Goal: Task Accomplishment & Management: Manage account settings

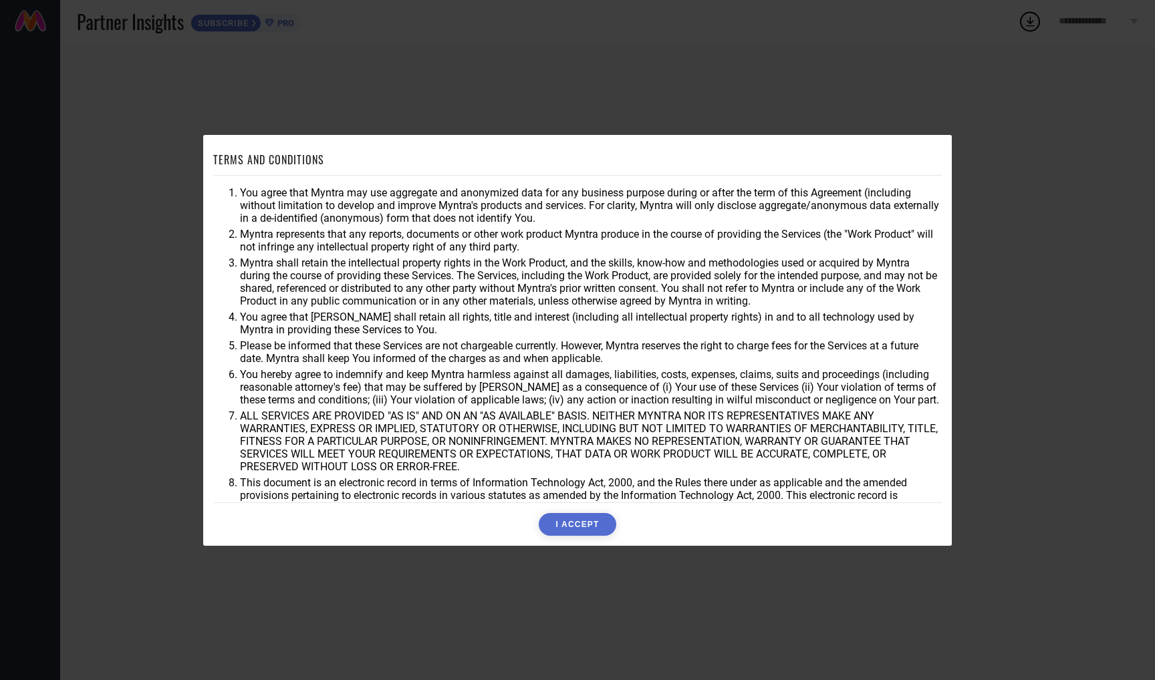
click at [585, 527] on button "I ACCEPT" at bounding box center [577, 524] width 77 height 23
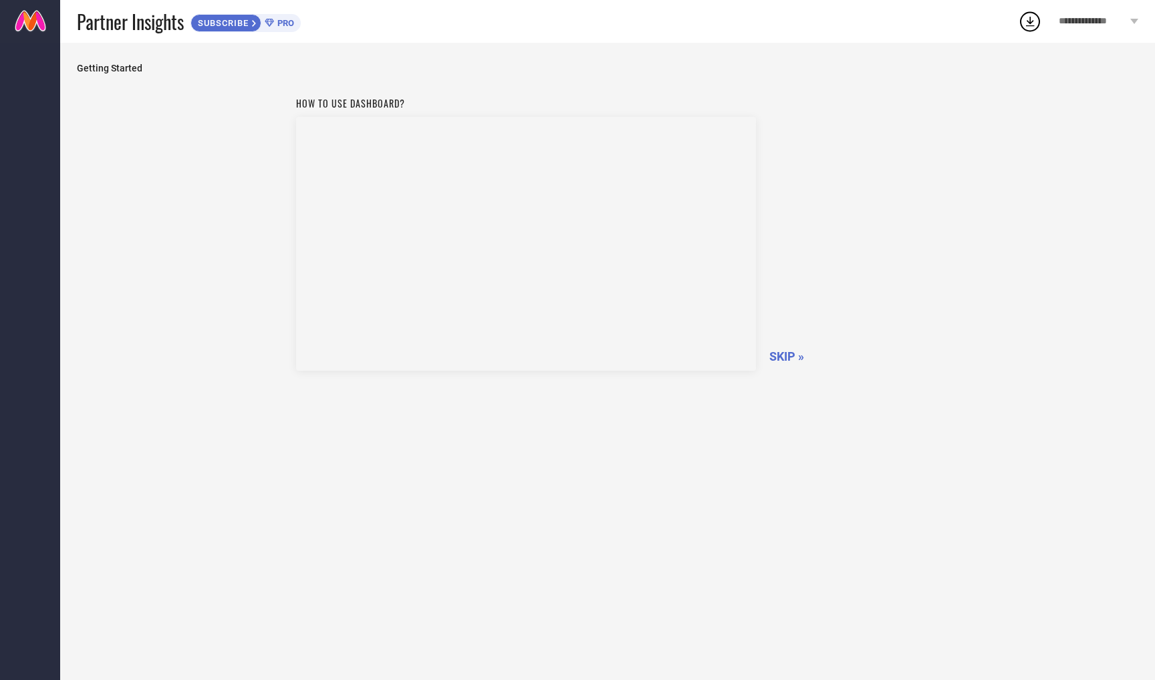
click at [792, 352] on span "SKIP »" at bounding box center [786, 357] width 35 height 14
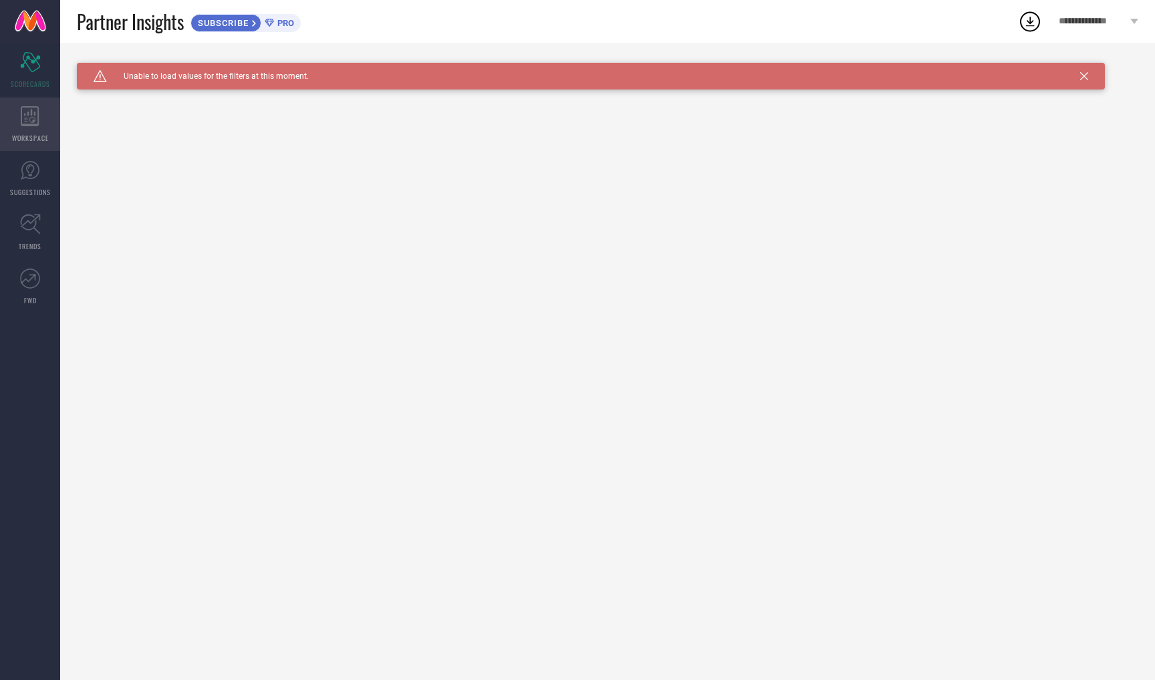
click at [38, 126] on div "WORKSPACE" at bounding box center [30, 124] width 60 height 53
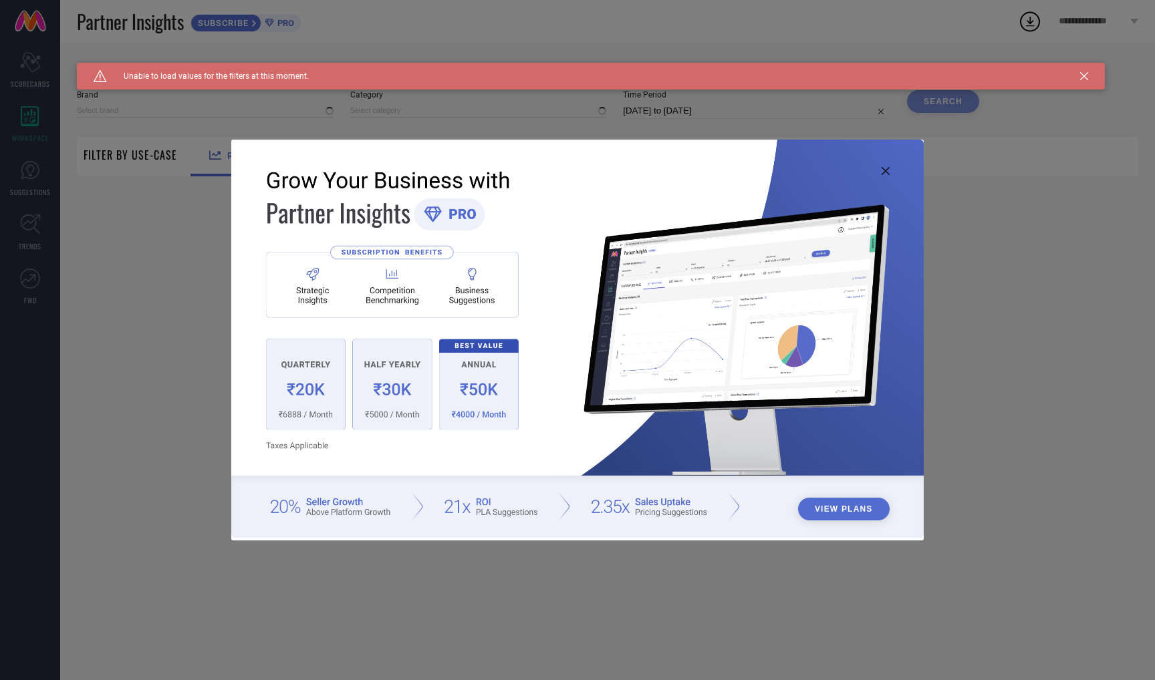
type input "1 STOP FASHION"
type input "All"
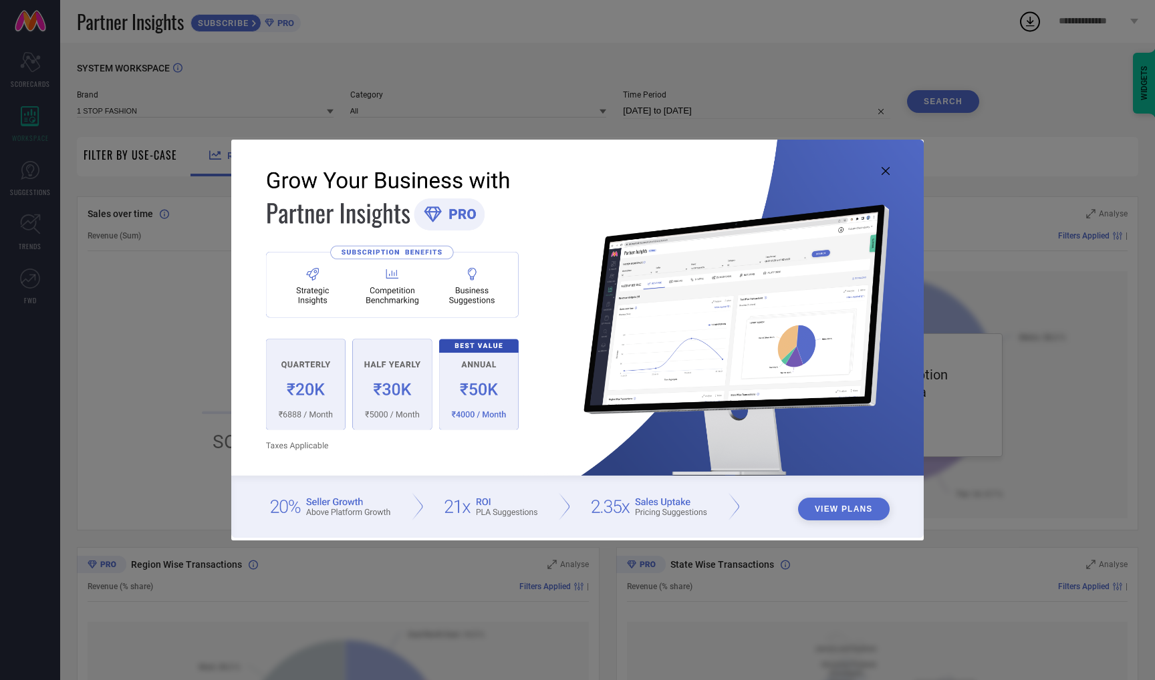
click at [883, 172] on icon at bounding box center [886, 171] width 8 height 8
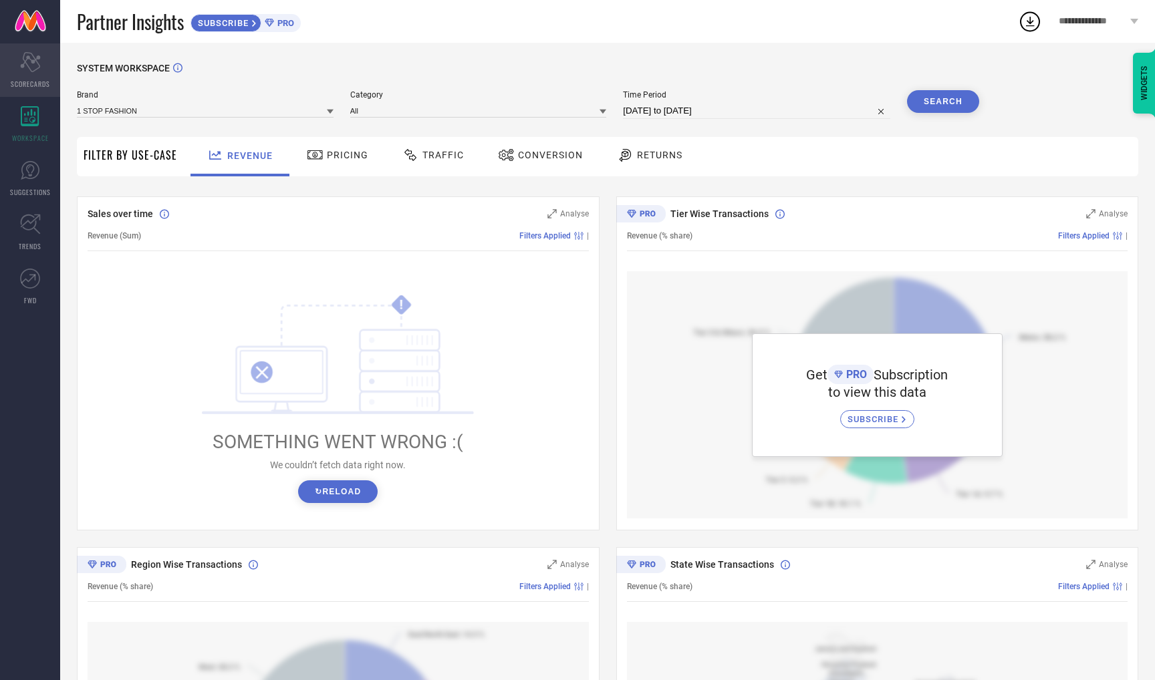
click at [29, 63] on icon "Scorecard" at bounding box center [30, 62] width 21 height 20
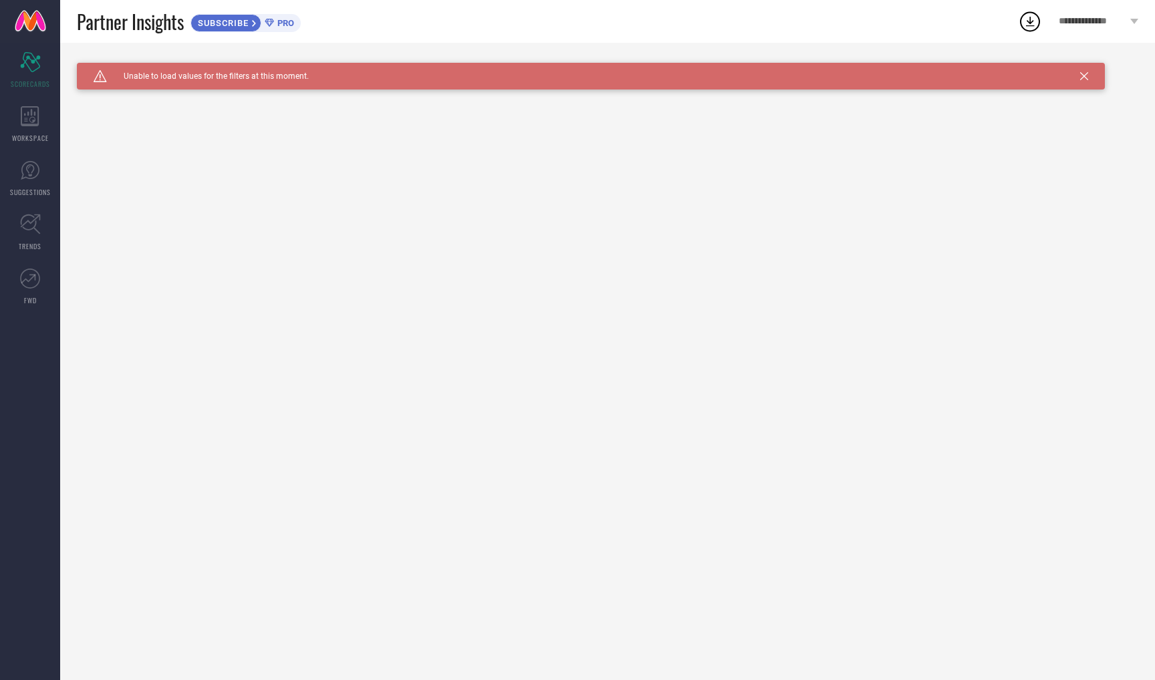
click at [1095, 22] on span "**********" at bounding box center [1093, 21] width 68 height 11
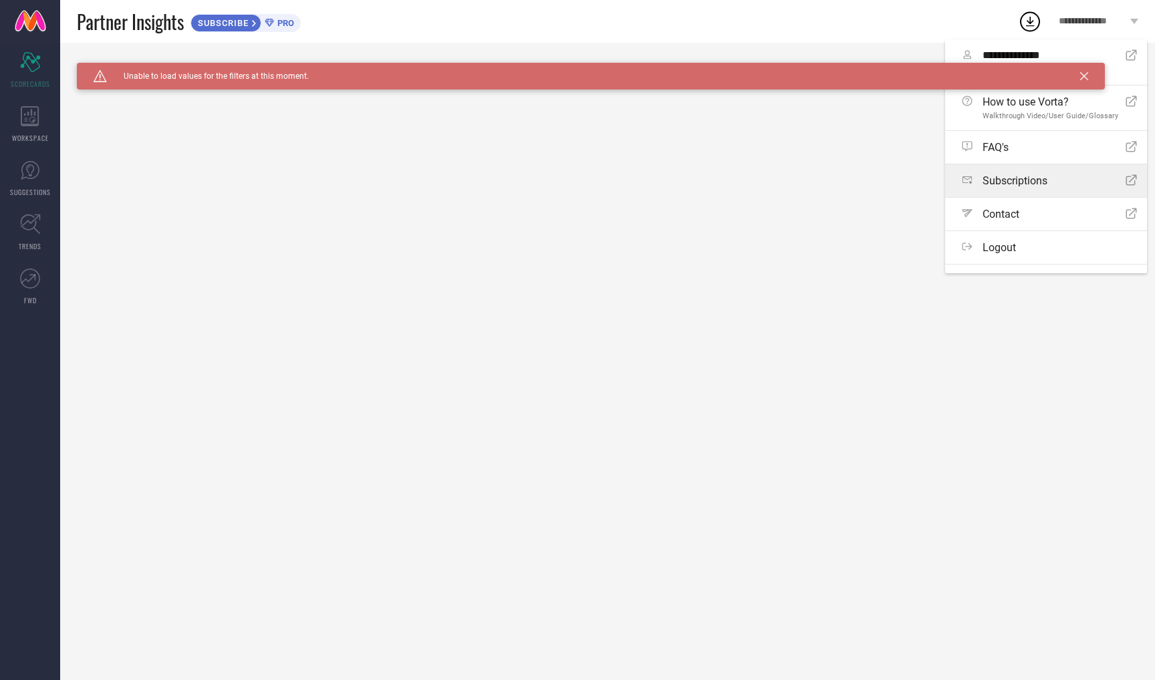
click at [1031, 178] on span "Subscriptions" at bounding box center [1014, 180] width 65 height 13
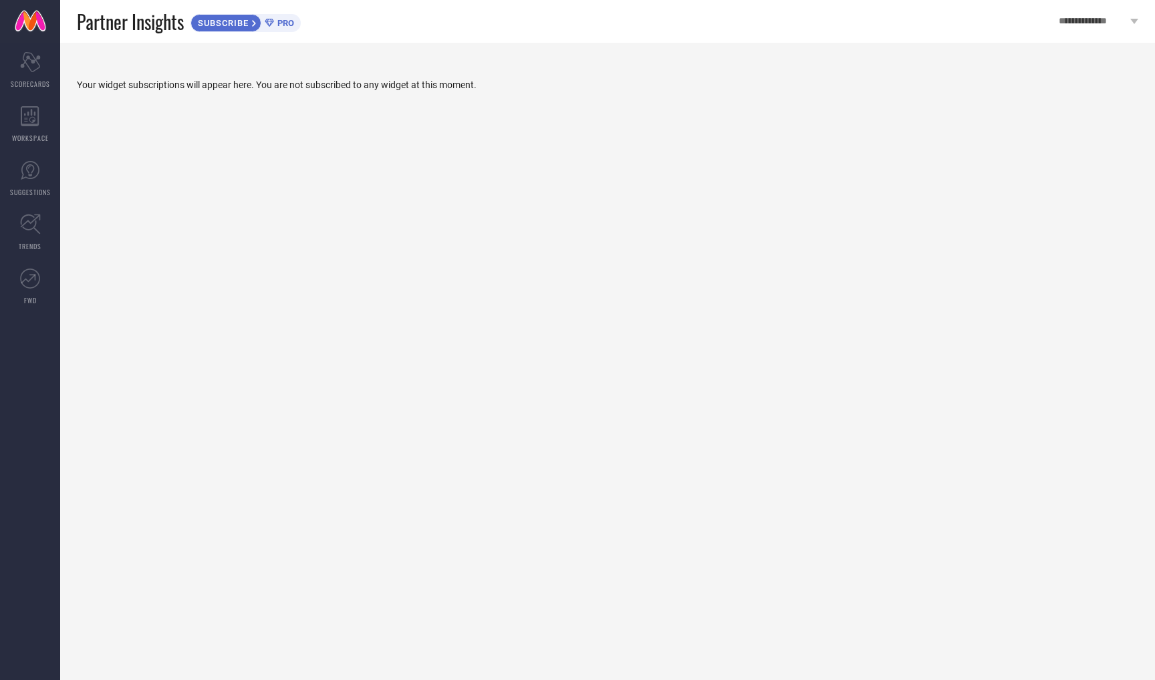
click at [1099, 22] on span "**********" at bounding box center [1093, 21] width 68 height 11
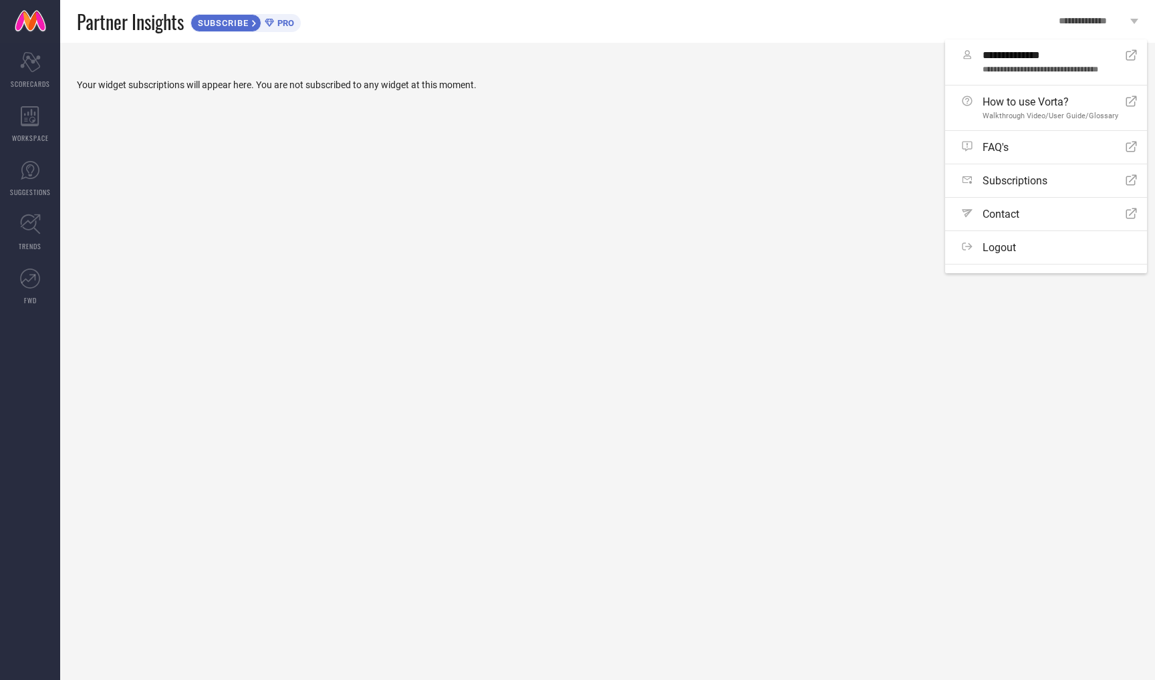
click at [273, 179] on div "Your widget subscriptions will appear here. You are not subscribed to any widge…" at bounding box center [607, 362] width 1095 height 638
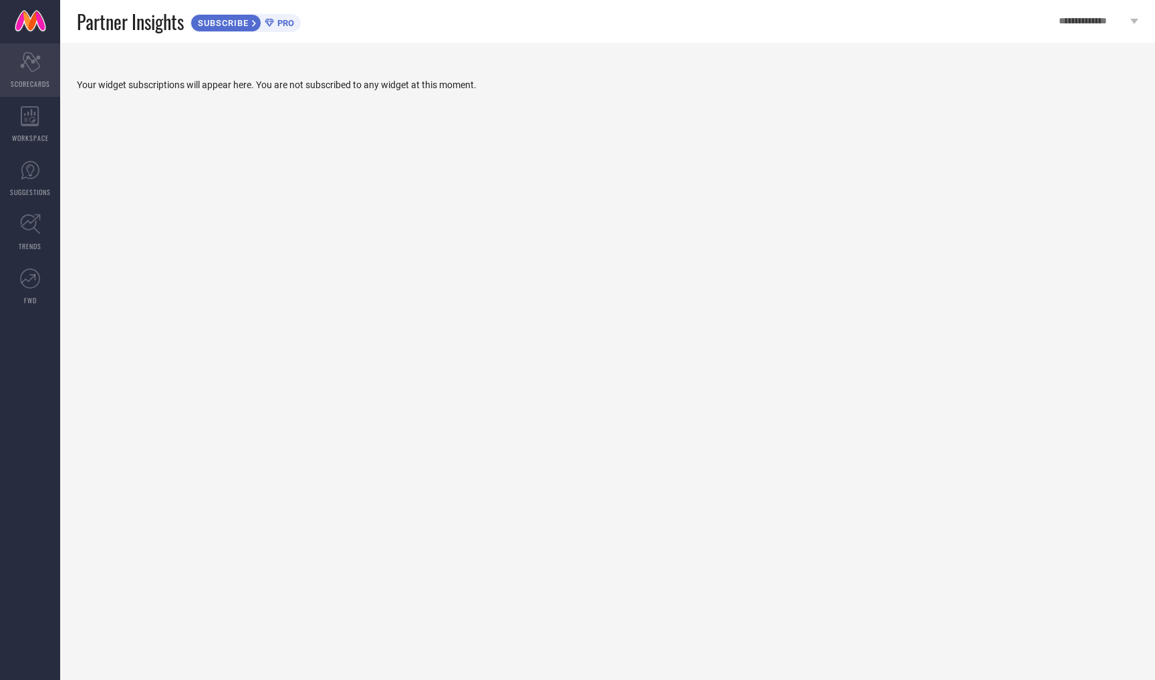
click at [16, 59] on div "Scorecard SCORECARDS" at bounding box center [30, 69] width 60 height 53
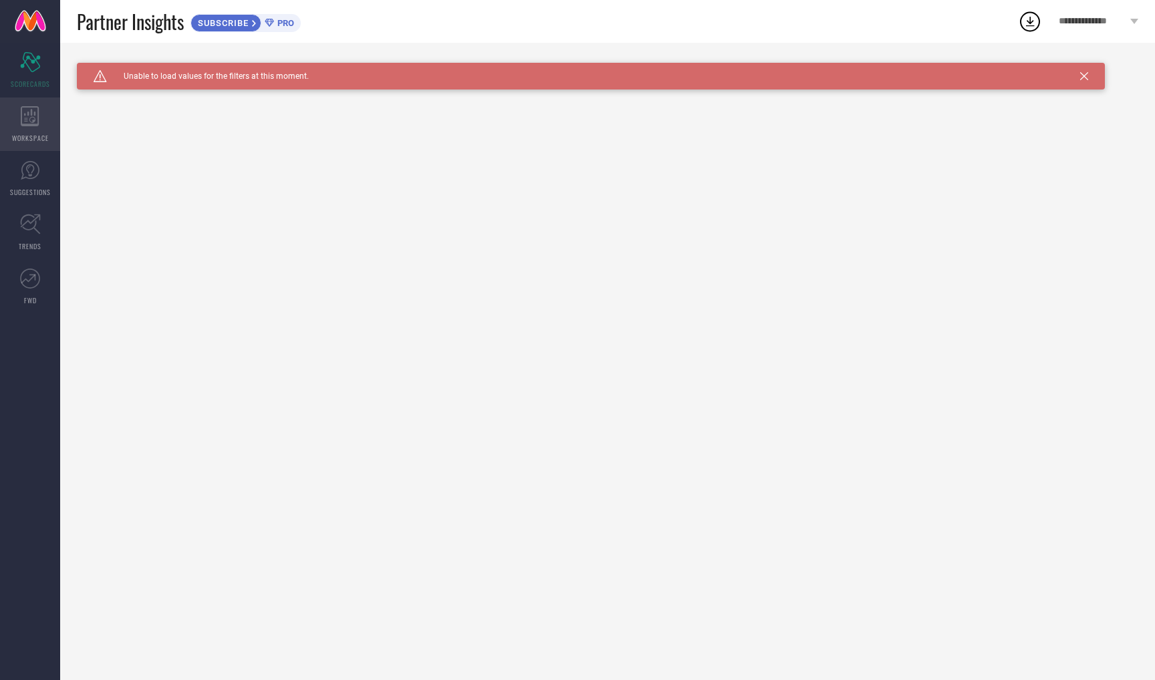
click at [29, 121] on icon at bounding box center [30, 116] width 19 height 20
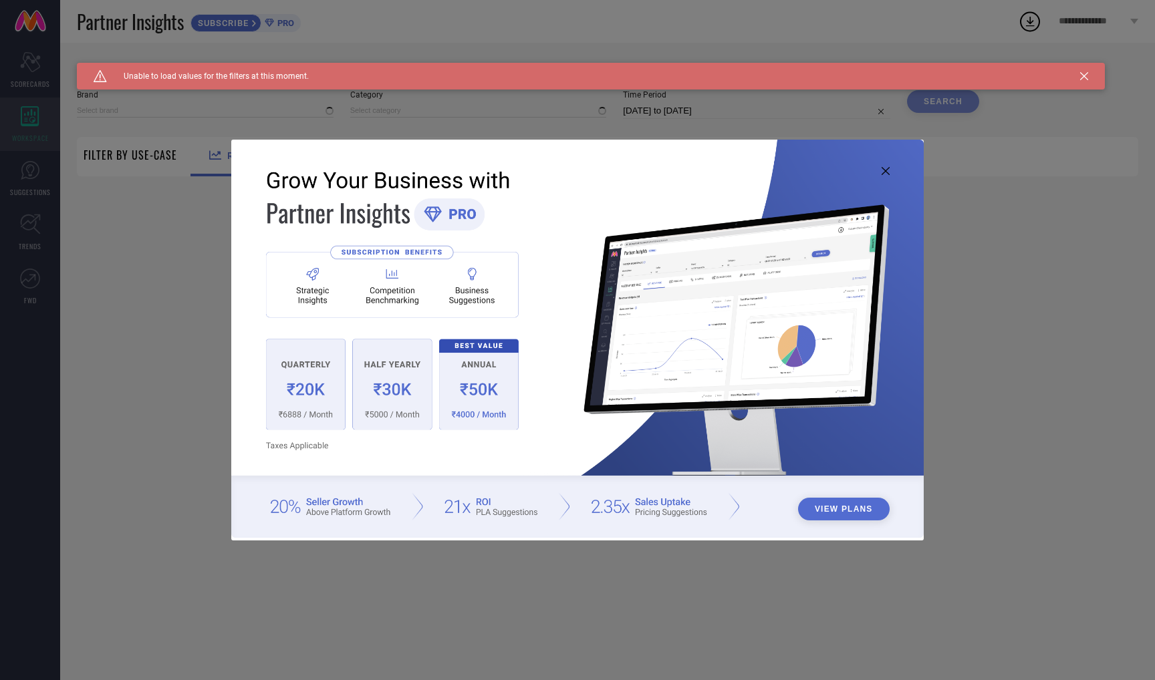
type input "1 STOP FASHION"
type input "All"
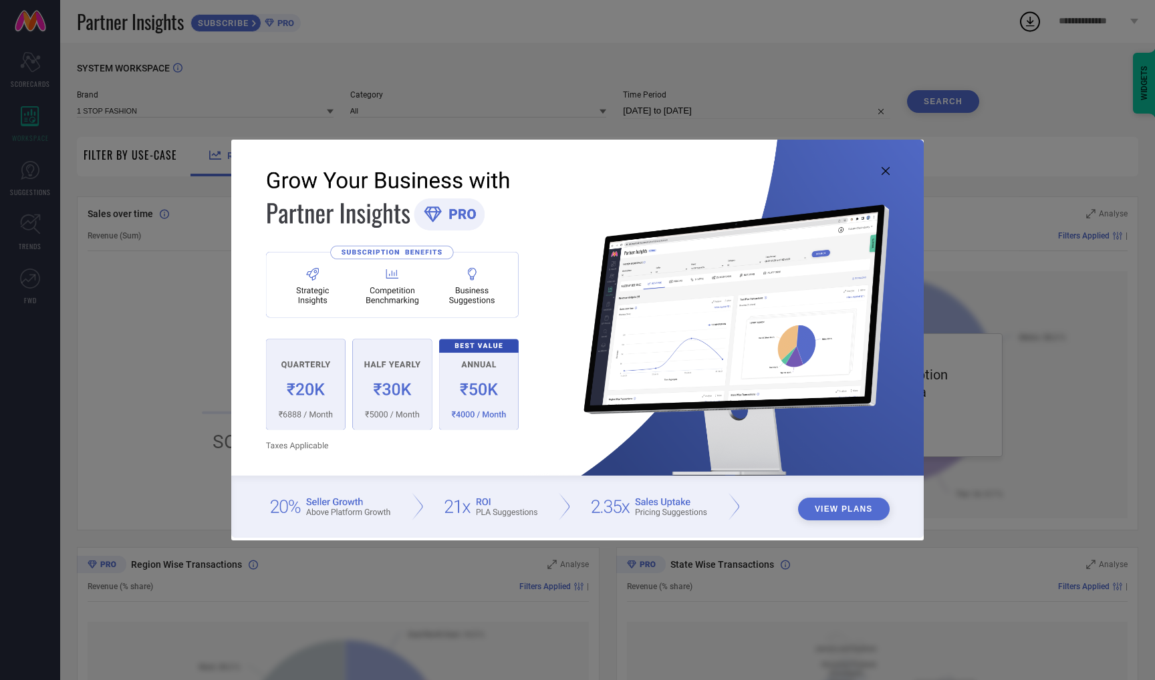
click at [885, 170] on icon at bounding box center [886, 171] width 8 height 8
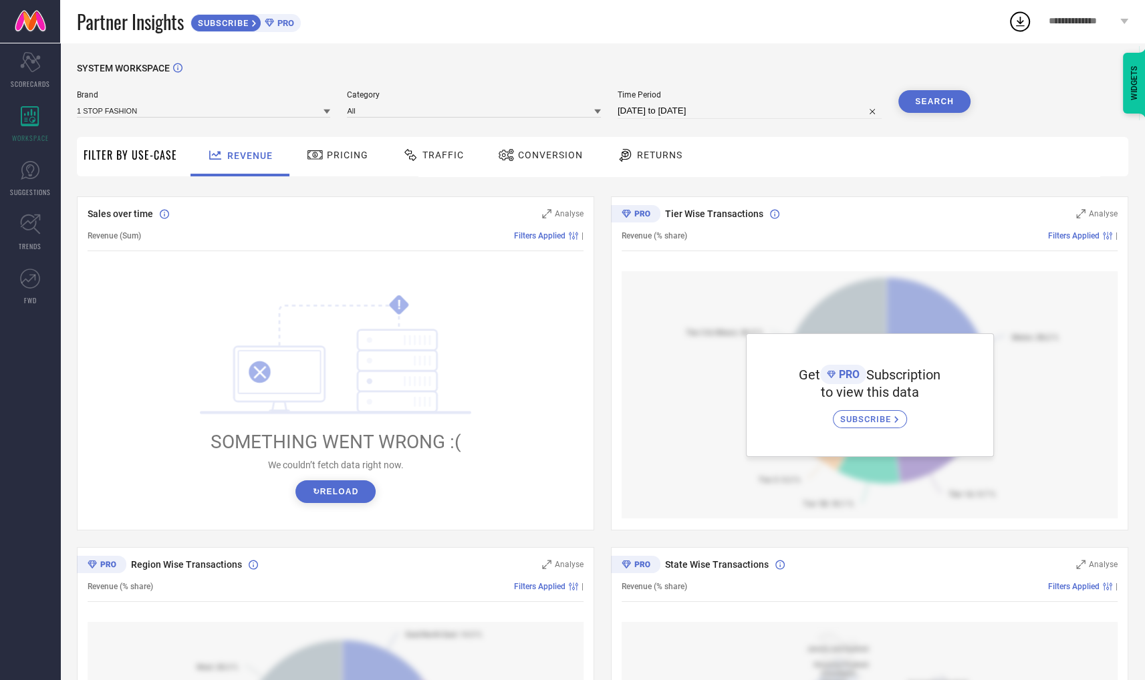
click at [1086, 17] on span "**********" at bounding box center [1083, 21] width 68 height 11
